Goal: Browse casually: Explore the website without a specific task or goal

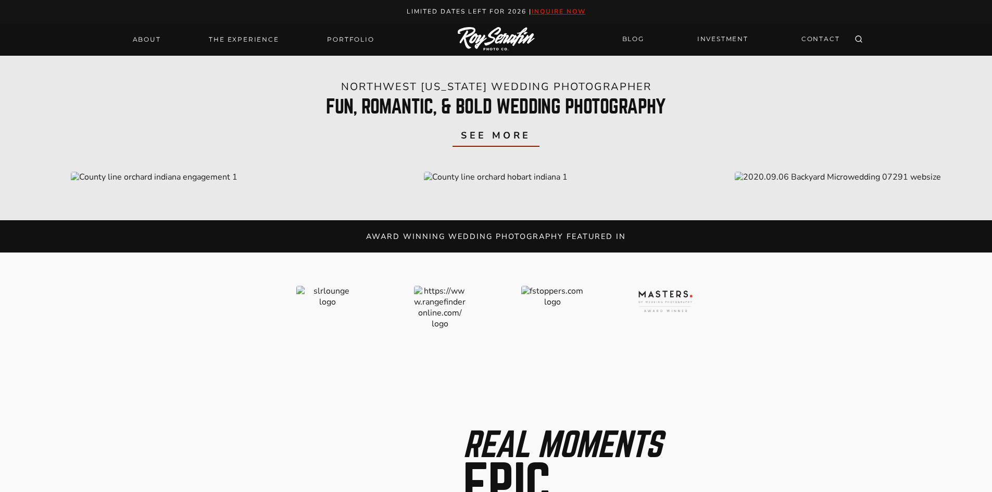
click at [501, 143] on span "see more" at bounding box center [496, 135] width 70 height 15
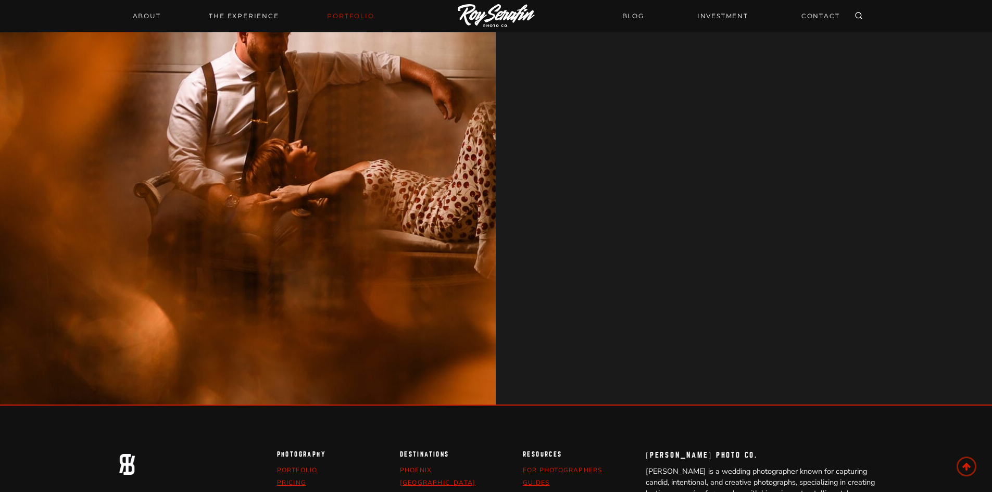
scroll to position [1527, 0]
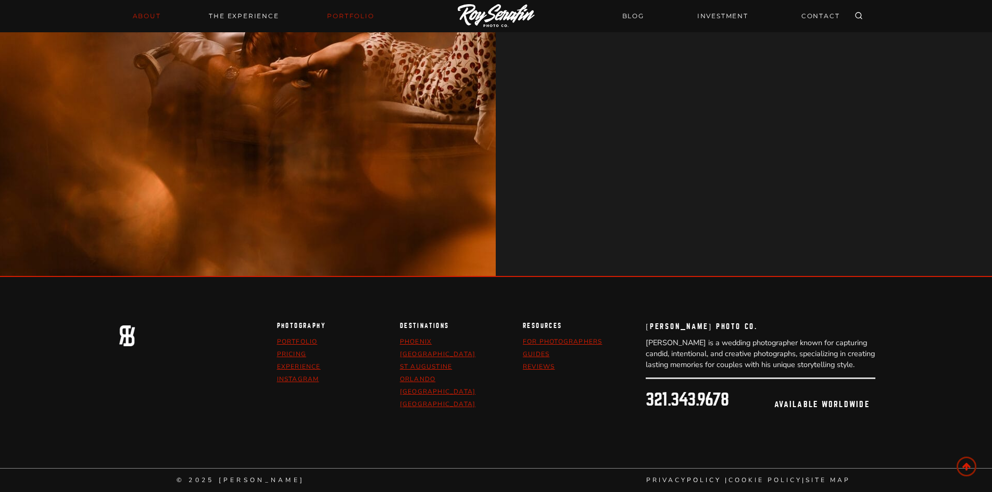
click at [131, 19] on link "About" at bounding box center [147, 16] width 41 height 15
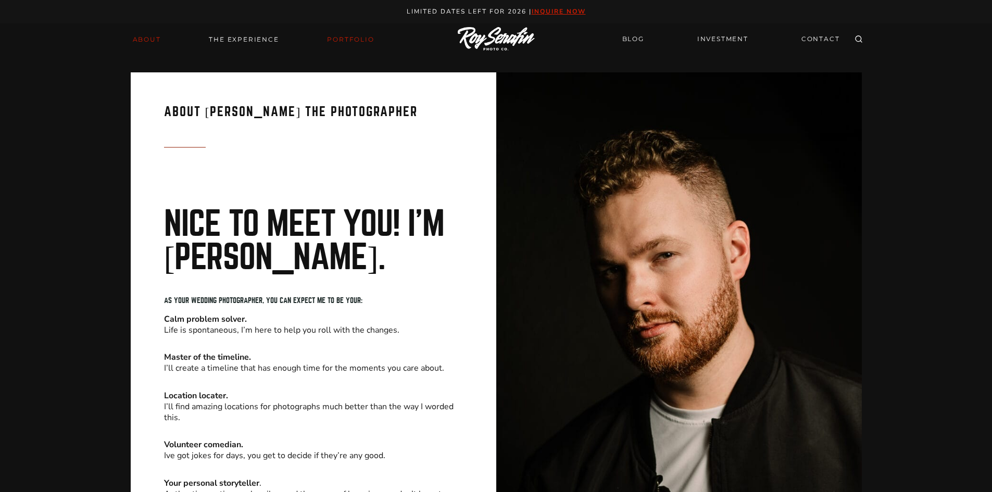
click at [332, 40] on link "Portfolio" at bounding box center [350, 39] width 59 height 15
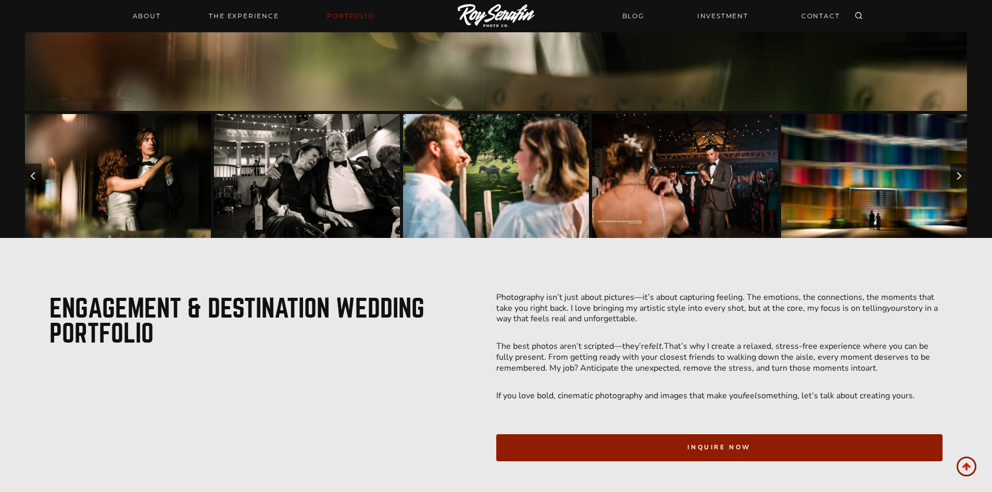
scroll to position [521, 0]
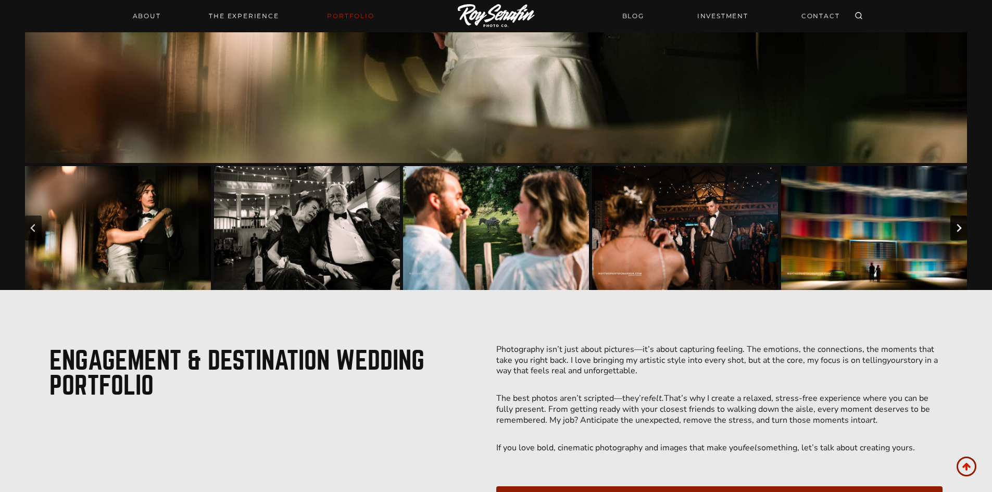
click at [955, 228] on icon "Next slide" at bounding box center [959, 228] width 8 height 8
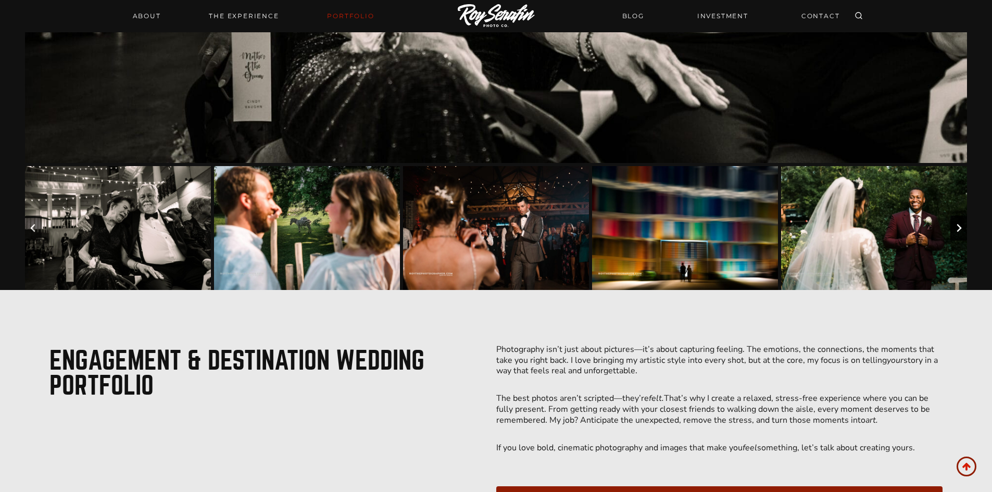
click at [962, 224] on icon "Next slide" at bounding box center [959, 228] width 8 height 8
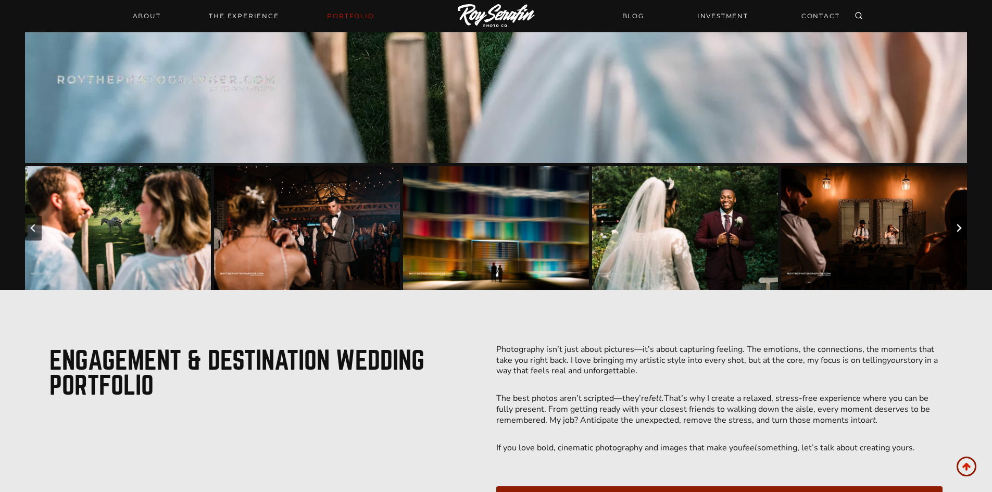
click at [962, 224] on icon "Next slide" at bounding box center [959, 228] width 8 height 8
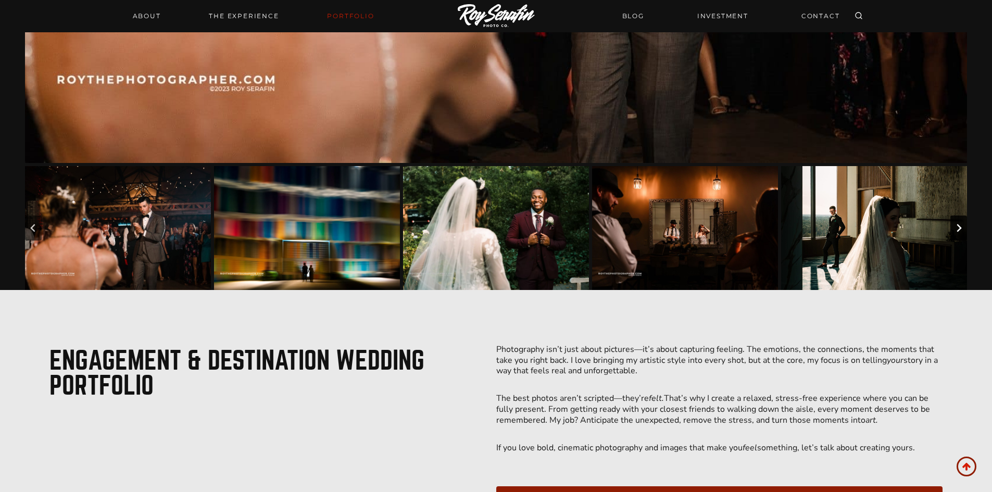
click at [962, 224] on icon "Next slide" at bounding box center [959, 228] width 8 height 8
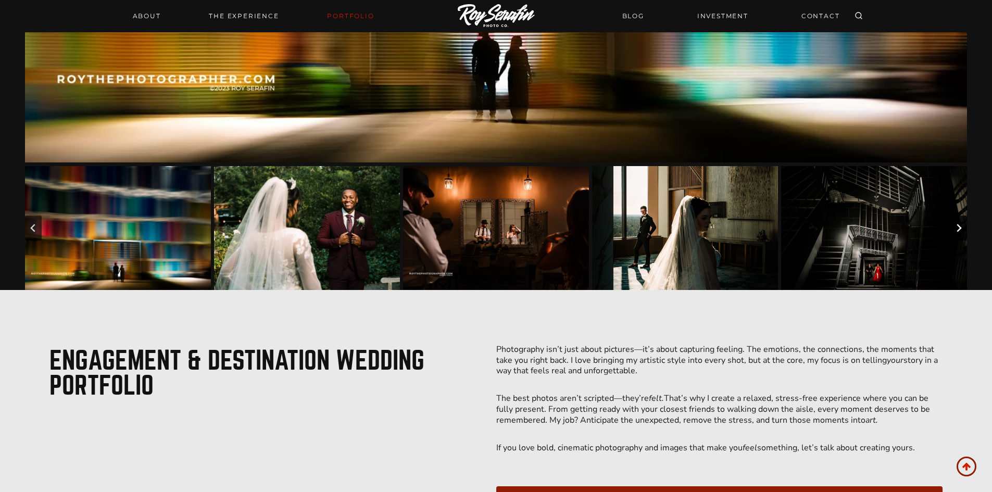
click at [962, 224] on icon "Next slide" at bounding box center [959, 228] width 8 height 8
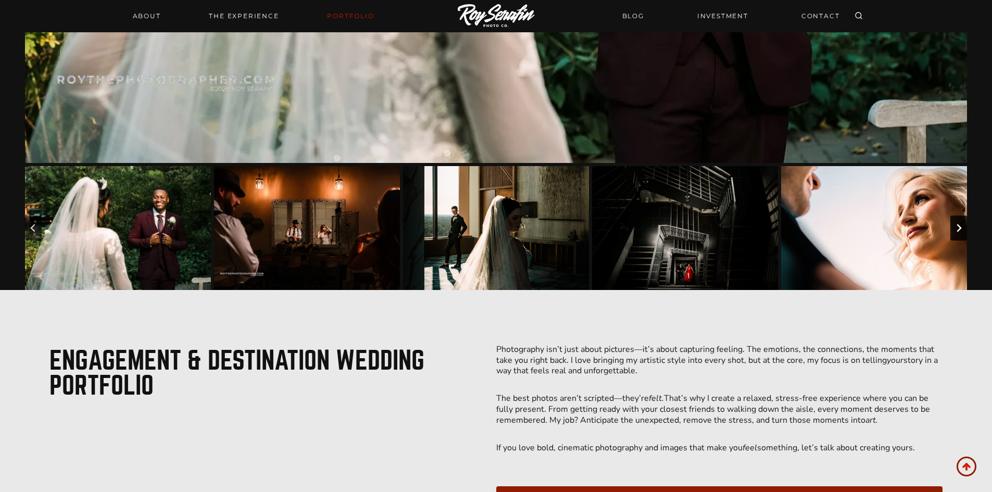
click at [962, 224] on icon "Next slide" at bounding box center [959, 228] width 8 height 8
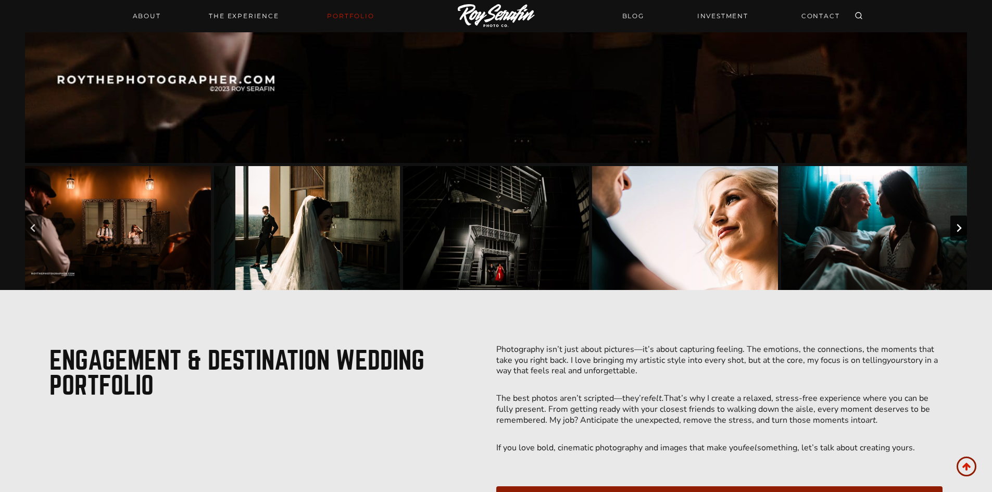
click at [963, 224] on button "Next slide" at bounding box center [959, 228] width 17 height 25
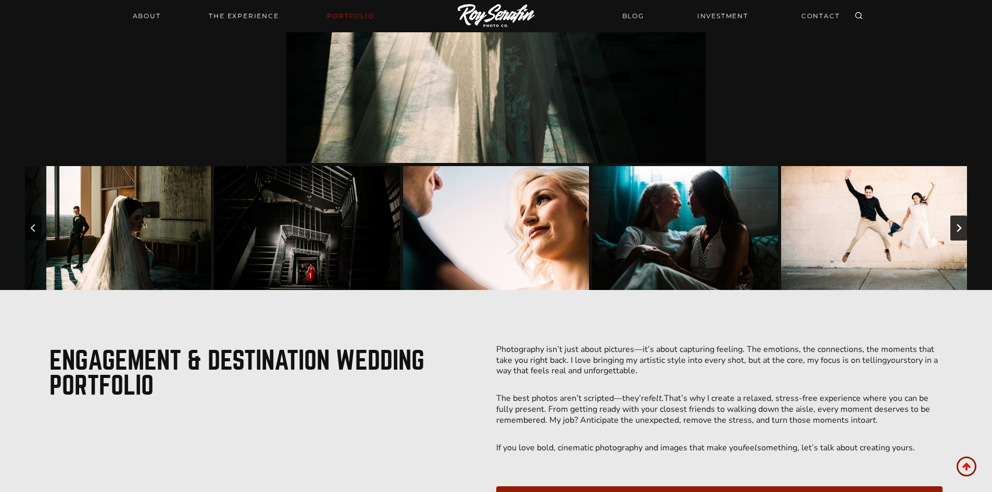
click at [963, 224] on button "Next slide" at bounding box center [959, 228] width 17 height 25
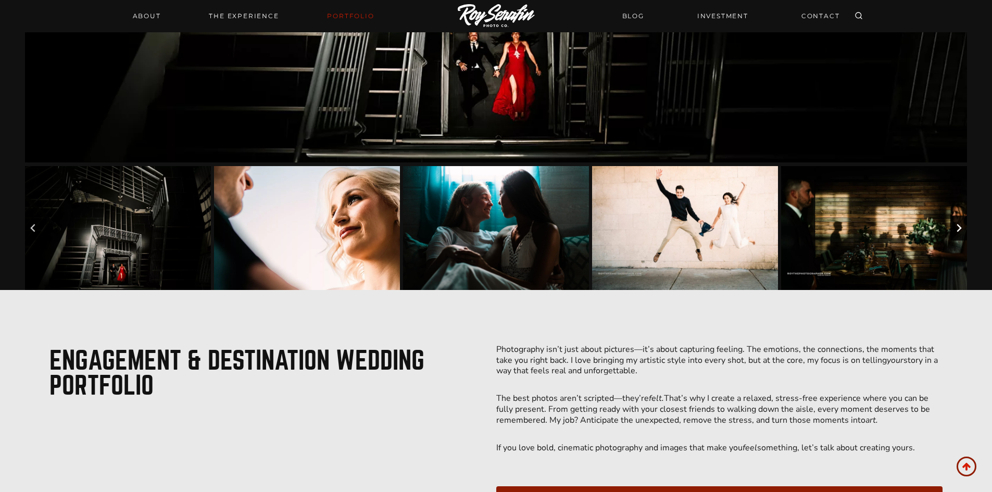
click at [963, 224] on button "Next slide" at bounding box center [959, 228] width 17 height 25
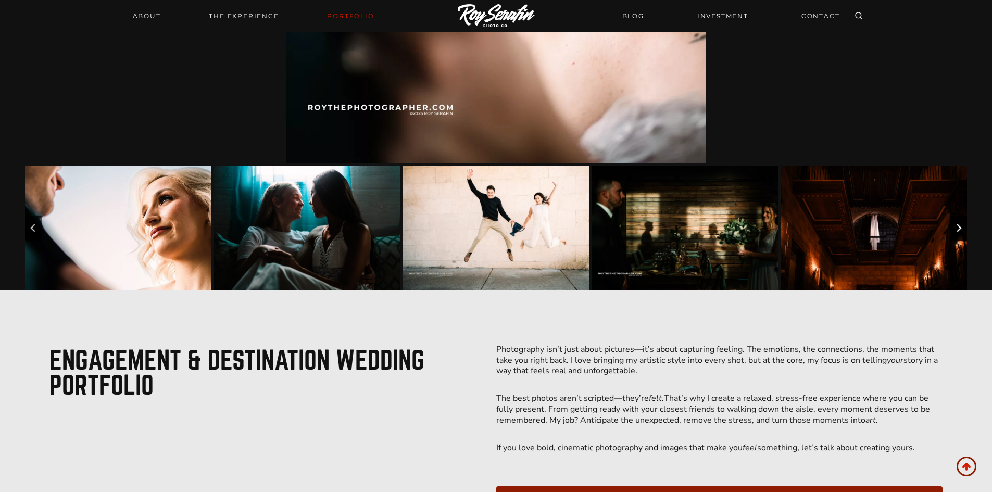
click at [963, 224] on button "Next slide" at bounding box center [959, 228] width 17 height 25
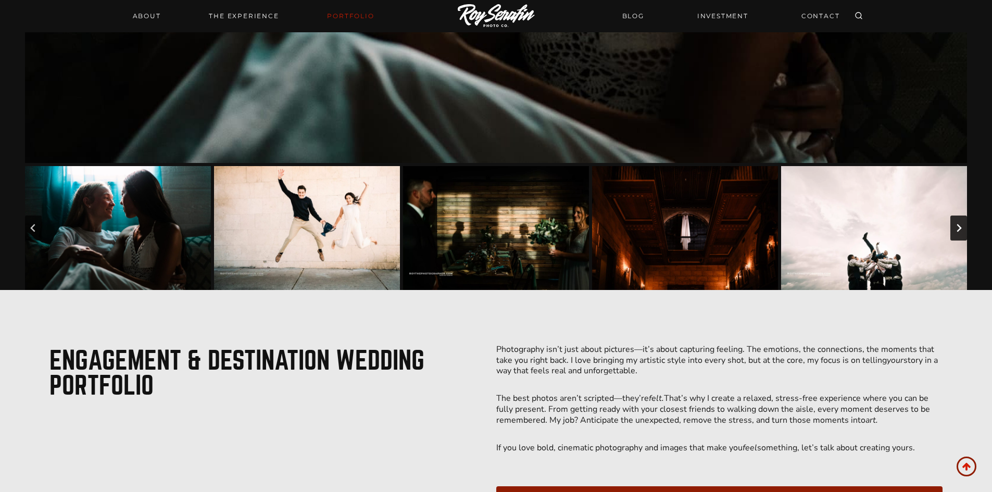
click at [965, 224] on button "Next slide" at bounding box center [959, 228] width 17 height 25
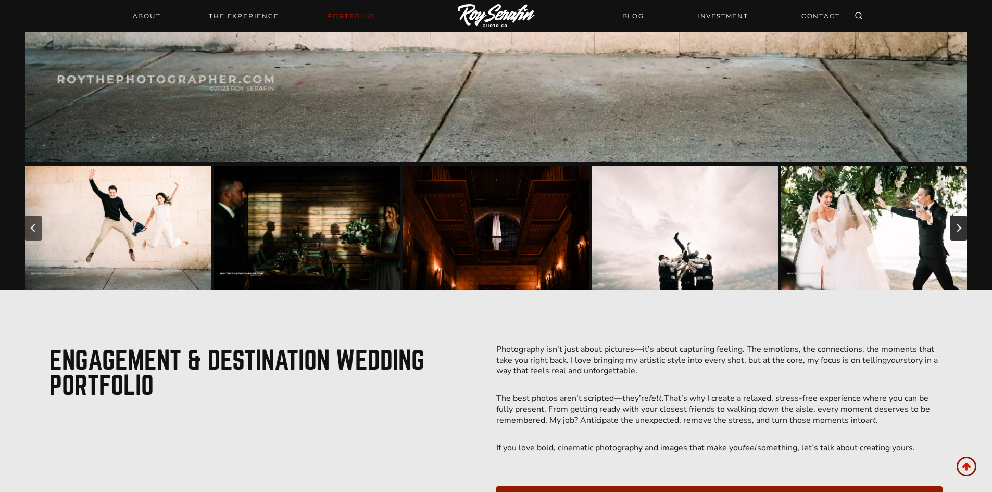
click at [965, 224] on button "Next slide" at bounding box center [959, 228] width 17 height 25
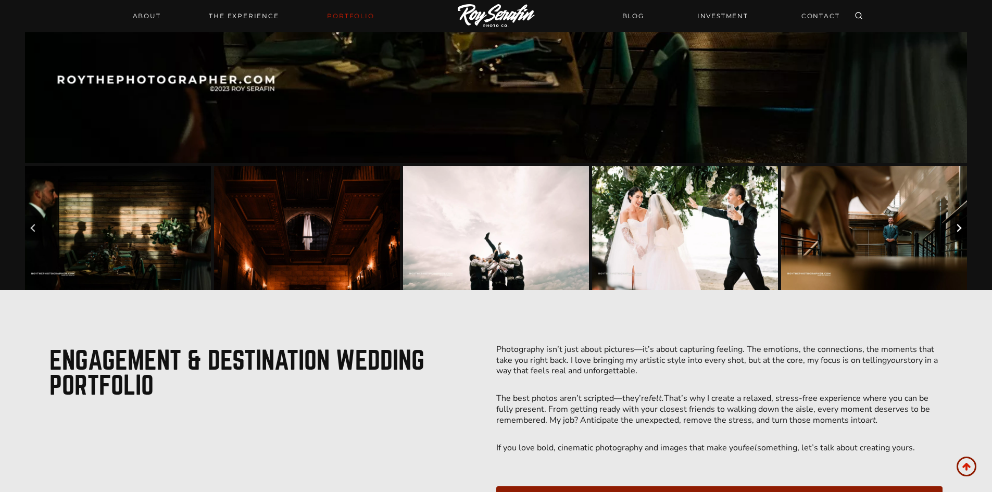
click at [965, 224] on button "Next slide" at bounding box center [959, 228] width 17 height 25
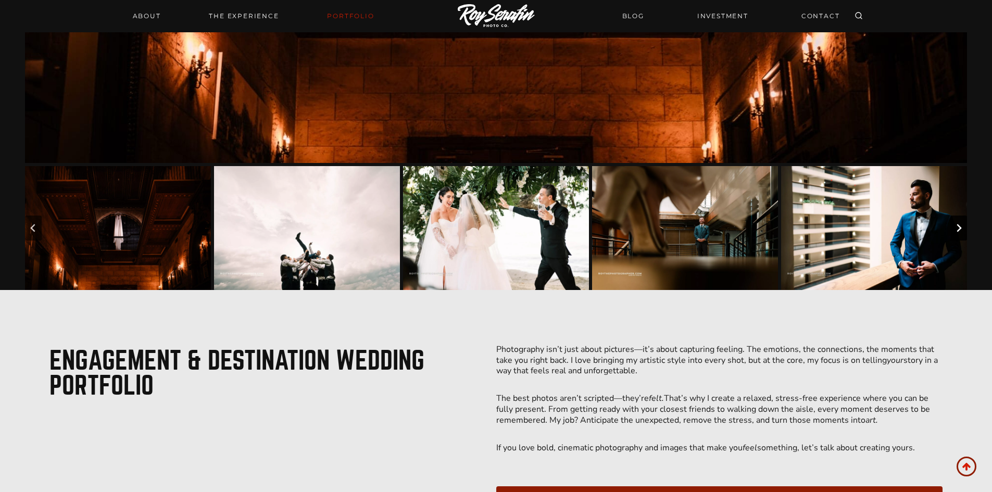
click at [965, 224] on button "Next slide" at bounding box center [959, 228] width 17 height 25
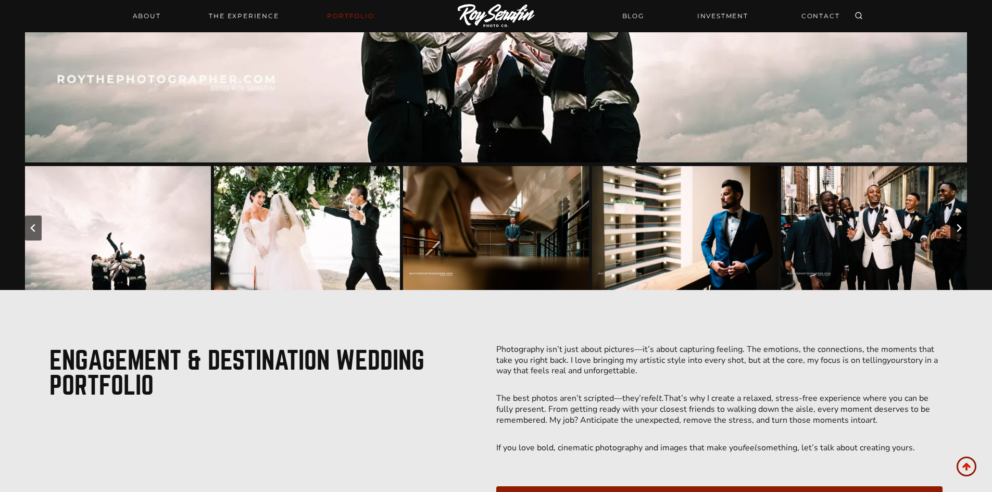
click at [965, 224] on button "Next slide" at bounding box center [959, 228] width 17 height 25
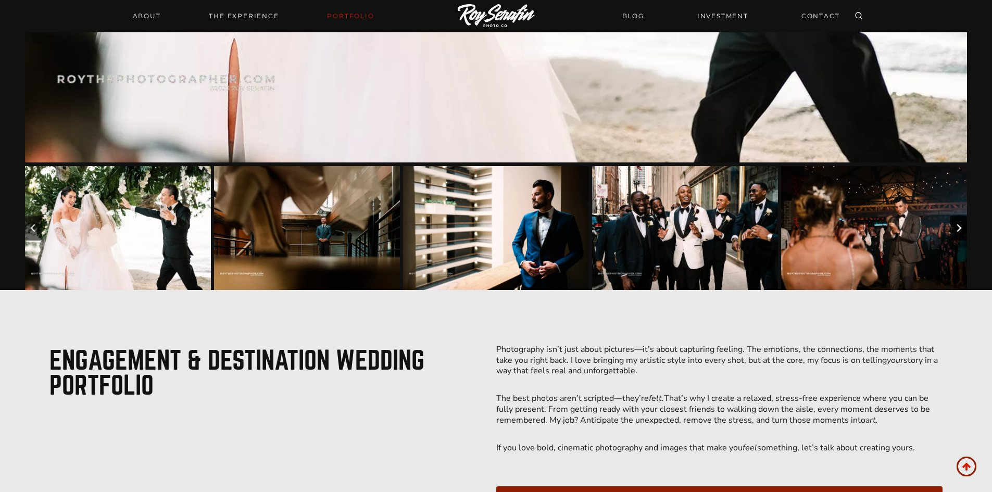
click at [965, 224] on button "Next slide" at bounding box center [959, 228] width 17 height 25
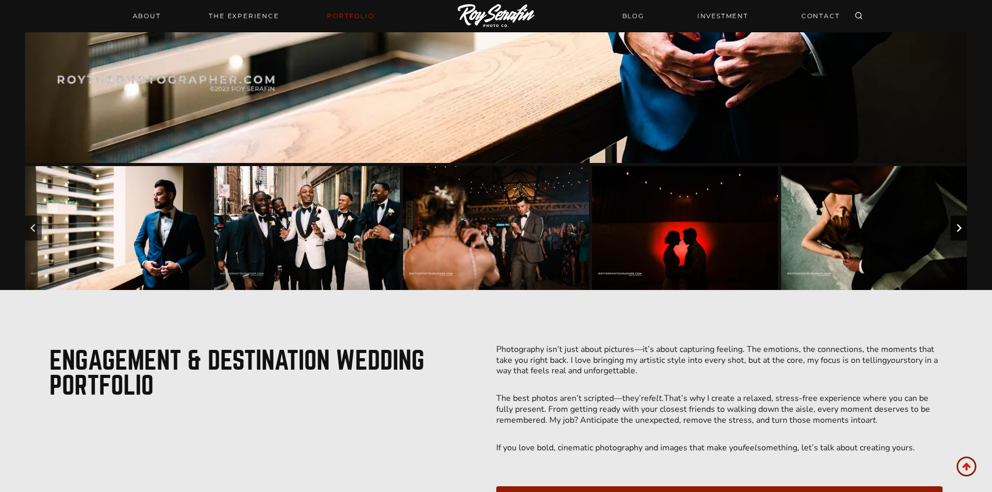
click at [965, 224] on button "Next slide" at bounding box center [959, 228] width 17 height 25
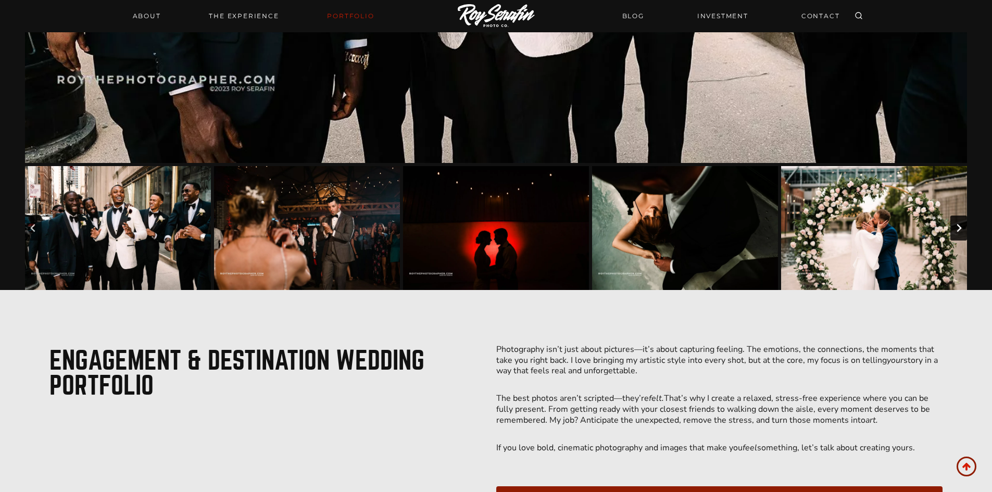
click at [965, 224] on button "Next slide" at bounding box center [959, 228] width 17 height 25
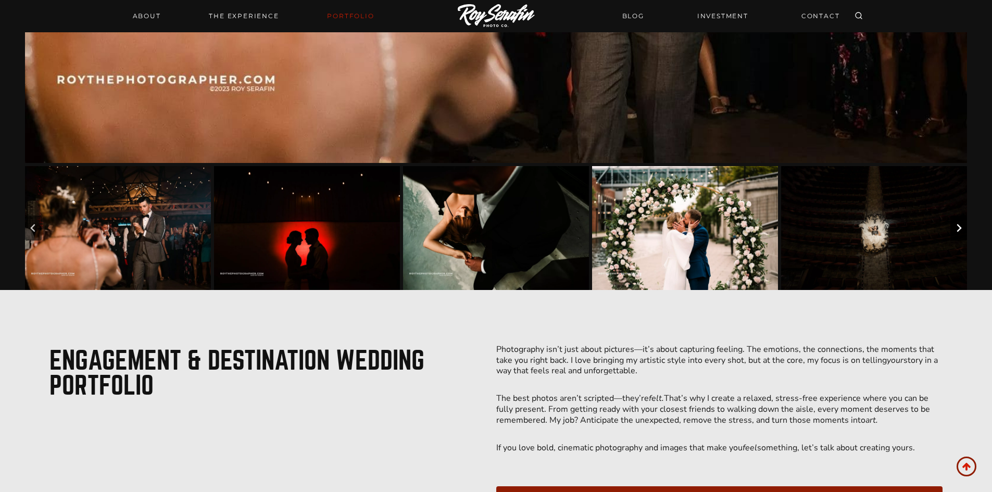
click at [965, 224] on button "Next slide" at bounding box center [959, 228] width 17 height 25
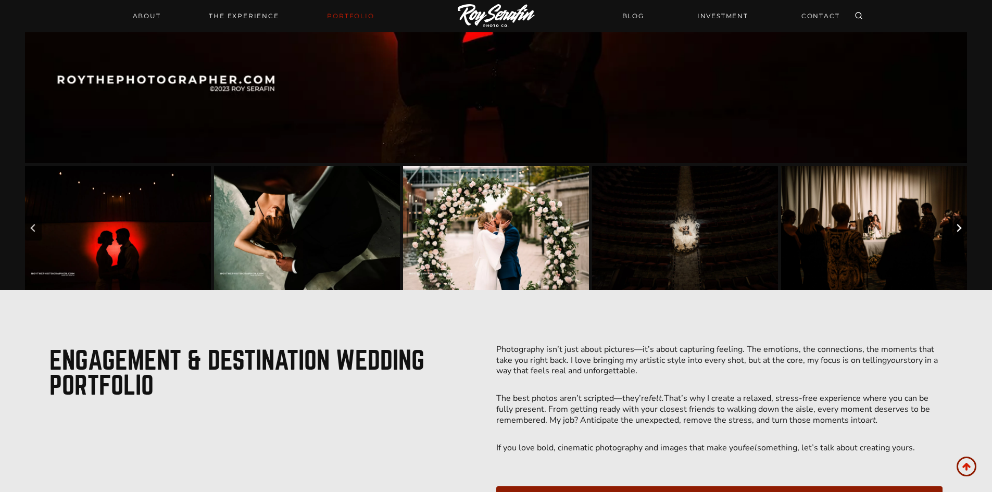
click at [965, 224] on button "Next slide" at bounding box center [959, 228] width 17 height 25
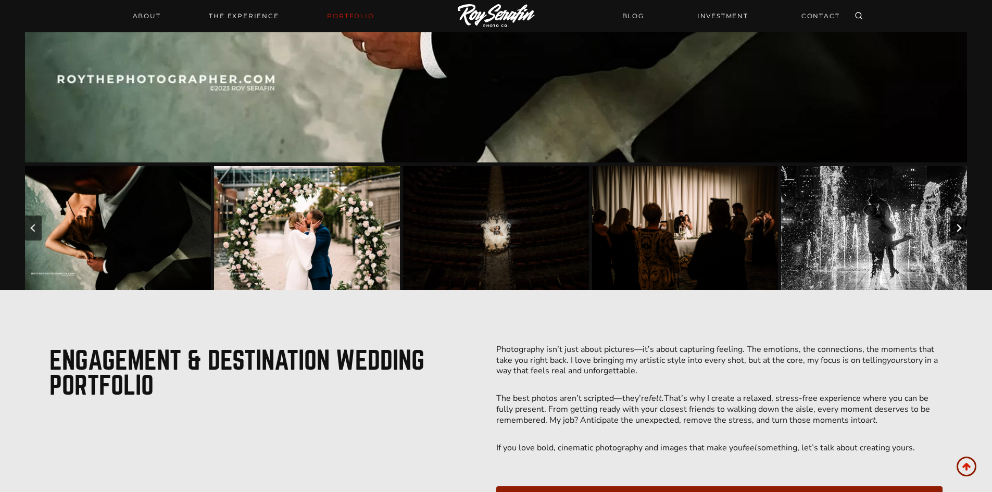
click at [965, 224] on button "Next slide" at bounding box center [959, 228] width 17 height 25
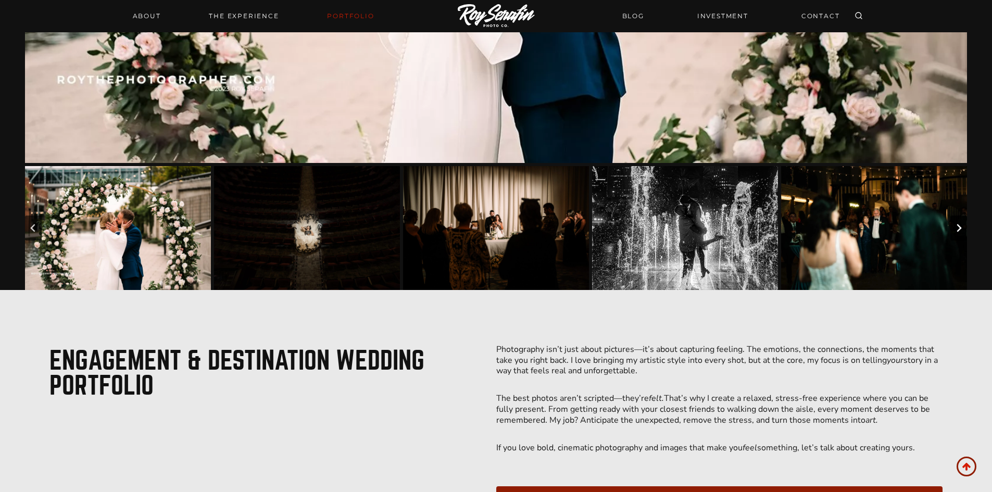
click at [965, 224] on button "Next slide" at bounding box center [959, 228] width 17 height 25
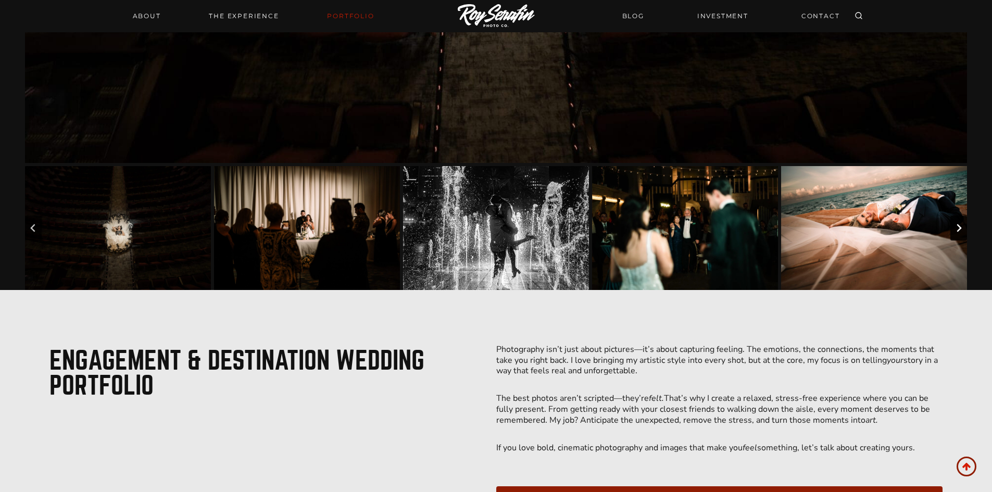
click at [965, 224] on button "Next slide" at bounding box center [959, 228] width 17 height 25
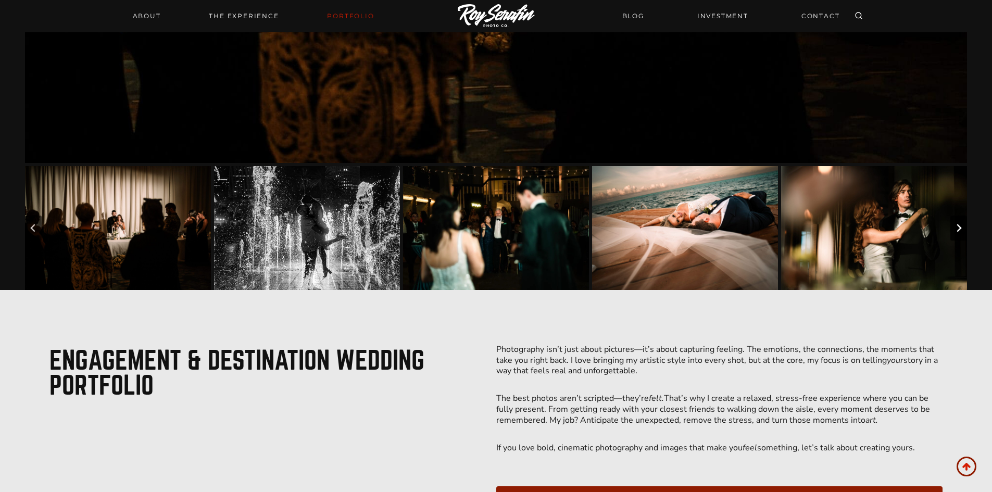
click at [965, 224] on button "Next slide" at bounding box center [959, 228] width 17 height 25
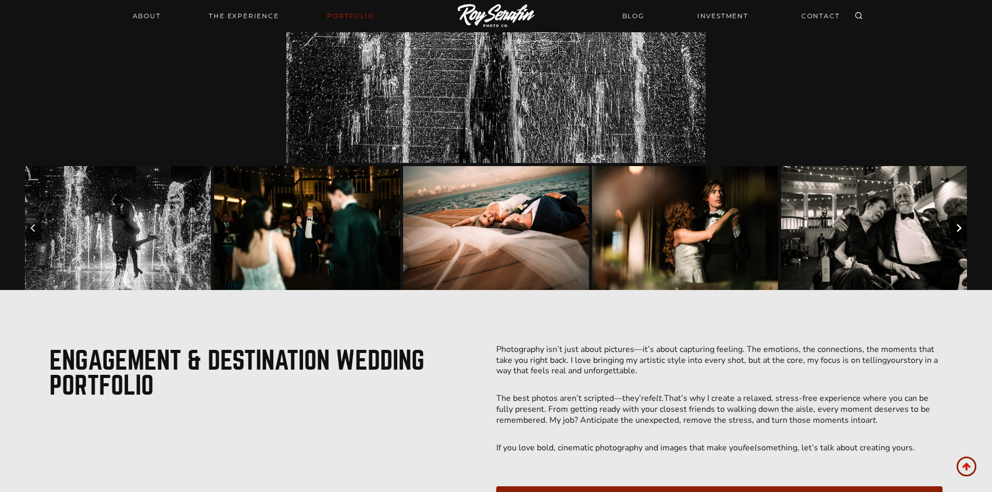
click at [965, 224] on button "Next slide" at bounding box center [959, 228] width 17 height 25
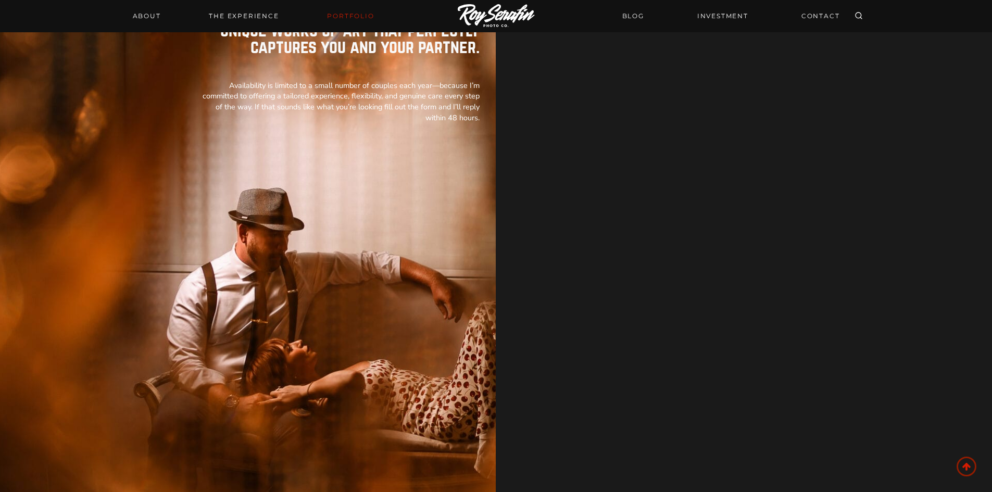
scroll to position [1146, 0]
